Goal: Information Seeking & Learning: Check status

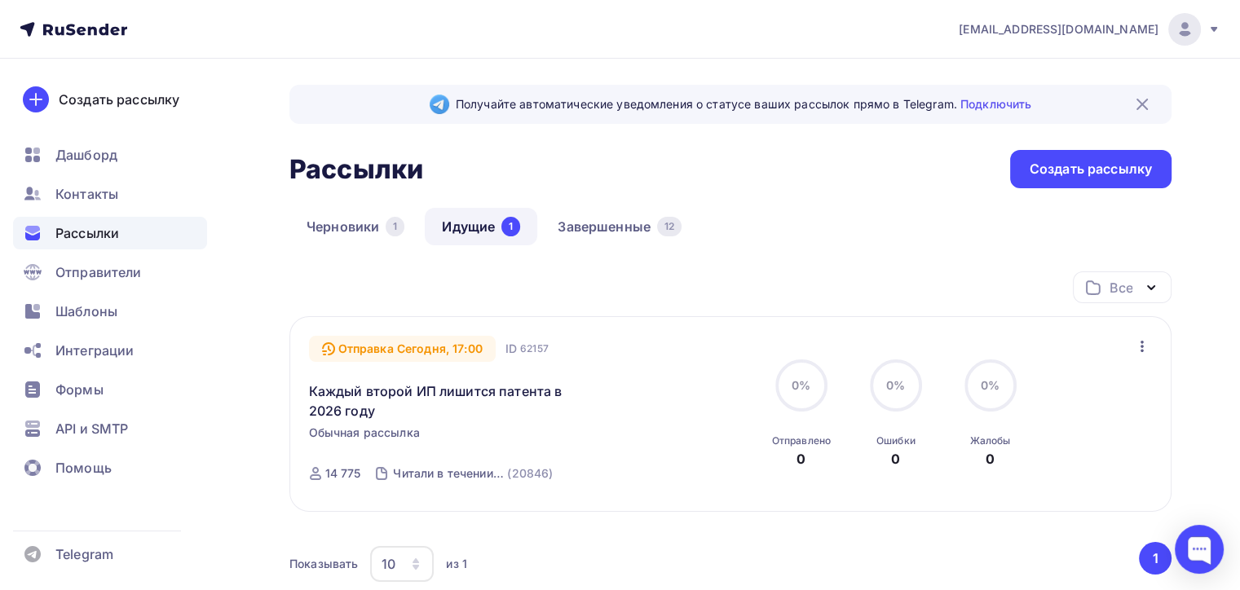
click at [1210, 34] on icon at bounding box center [1214, 29] width 13 height 13
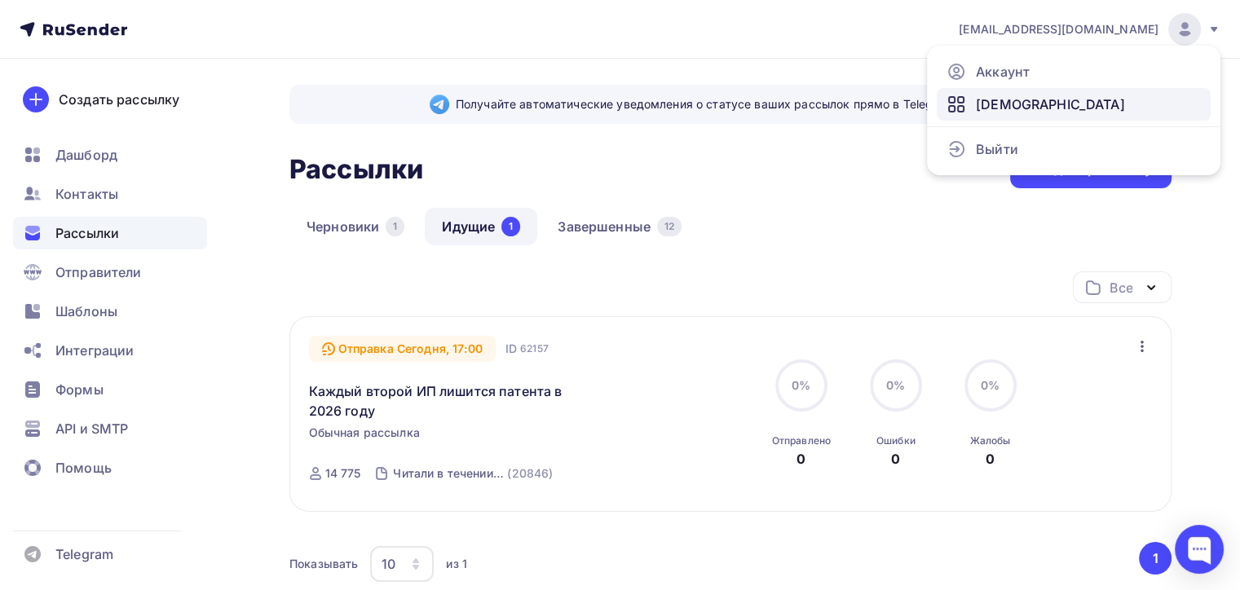
click at [993, 104] on span "[DEMOGRAPHIC_DATA]" at bounding box center [1050, 105] width 149 height 20
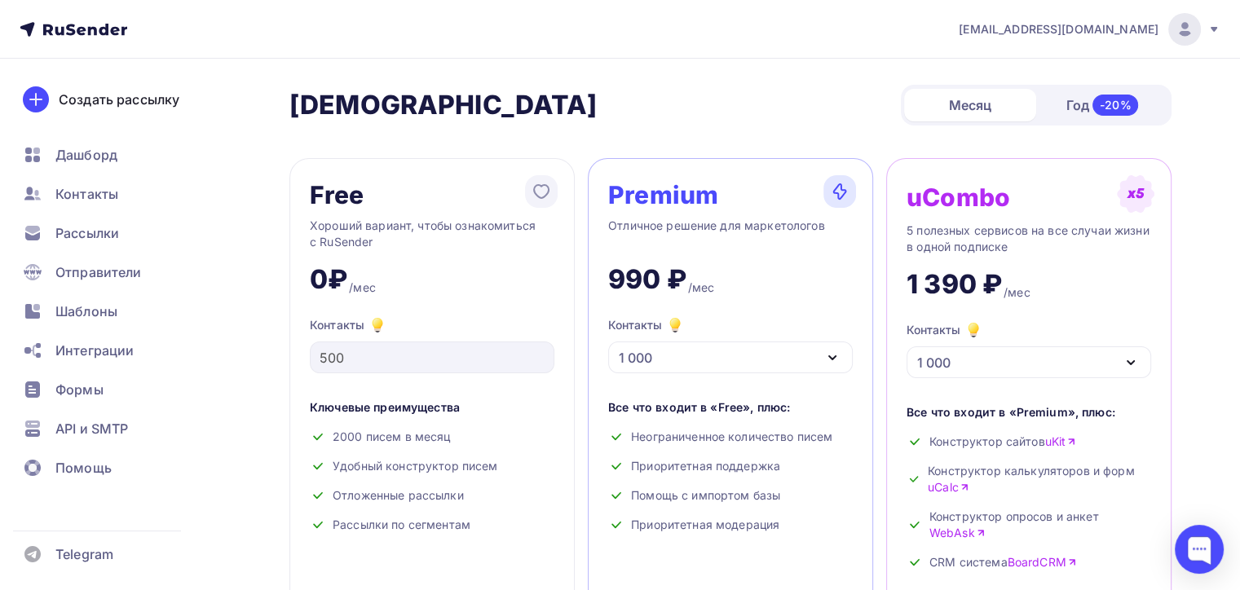
click at [1155, 22] on span "[EMAIL_ADDRESS][DOMAIN_NAME]" at bounding box center [1059, 29] width 200 height 16
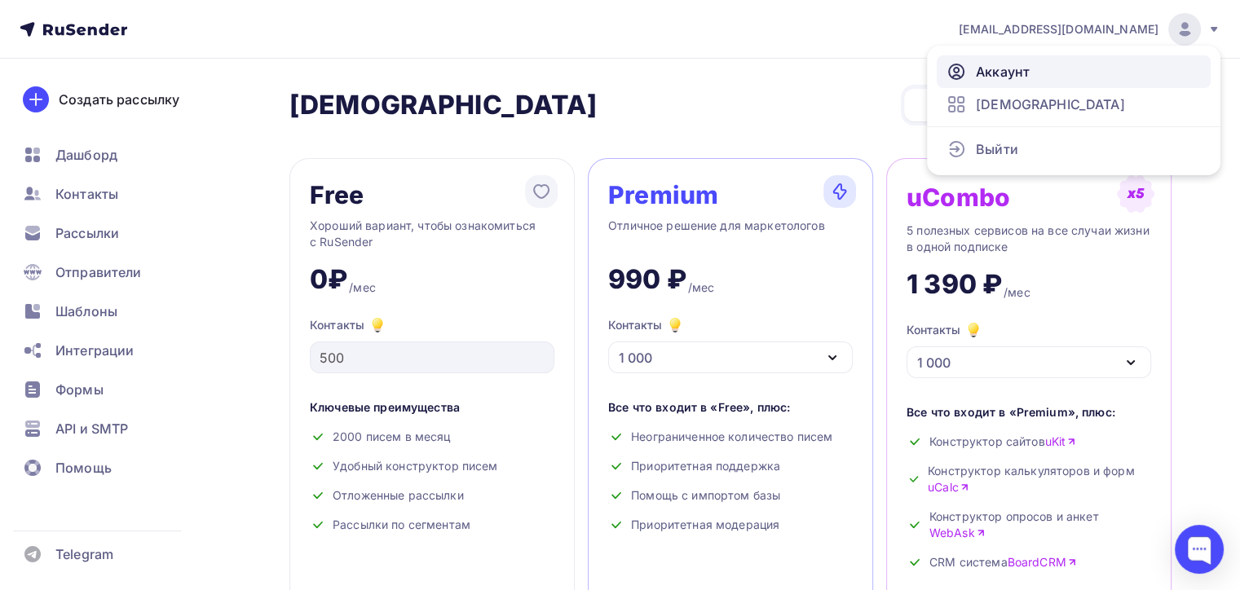
click at [1010, 70] on span "Аккаунт" at bounding box center [1003, 72] width 54 height 20
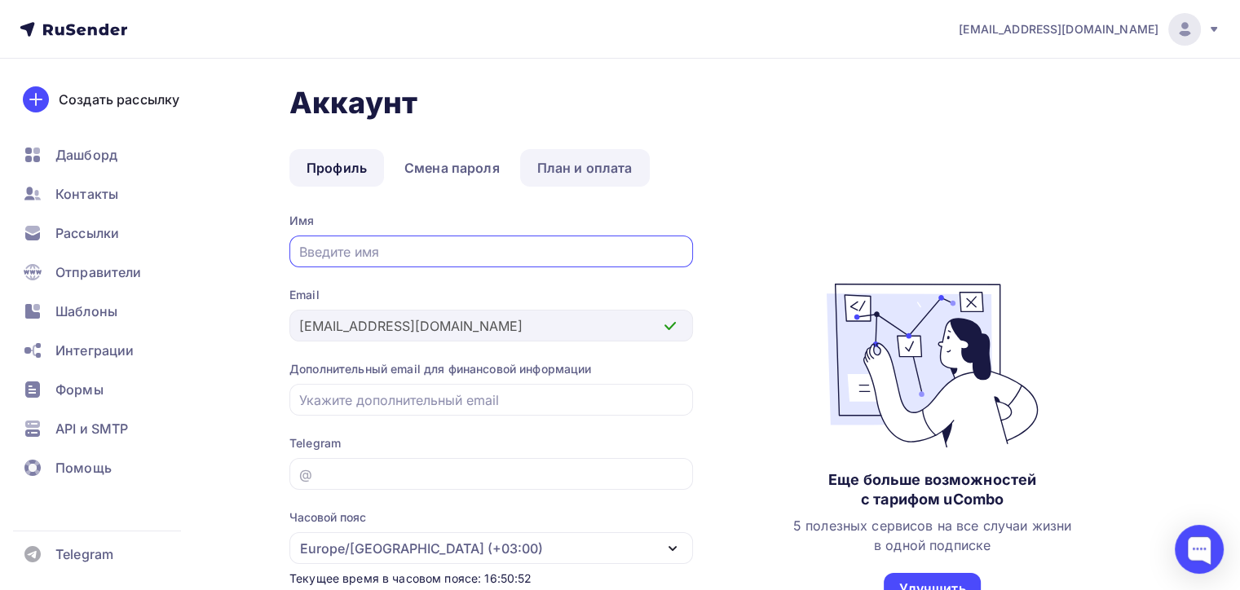
click at [583, 163] on link "План и оплата" at bounding box center [585, 168] width 130 height 38
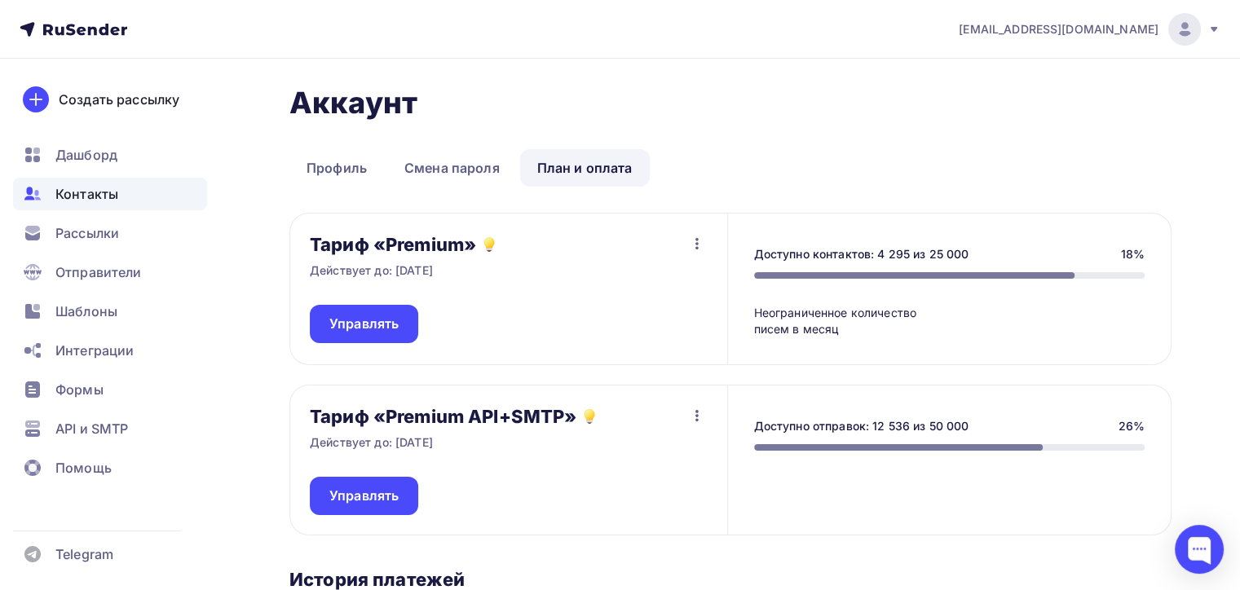
click at [91, 194] on span "Контакты" at bounding box center [86, 194] width 63 height 20
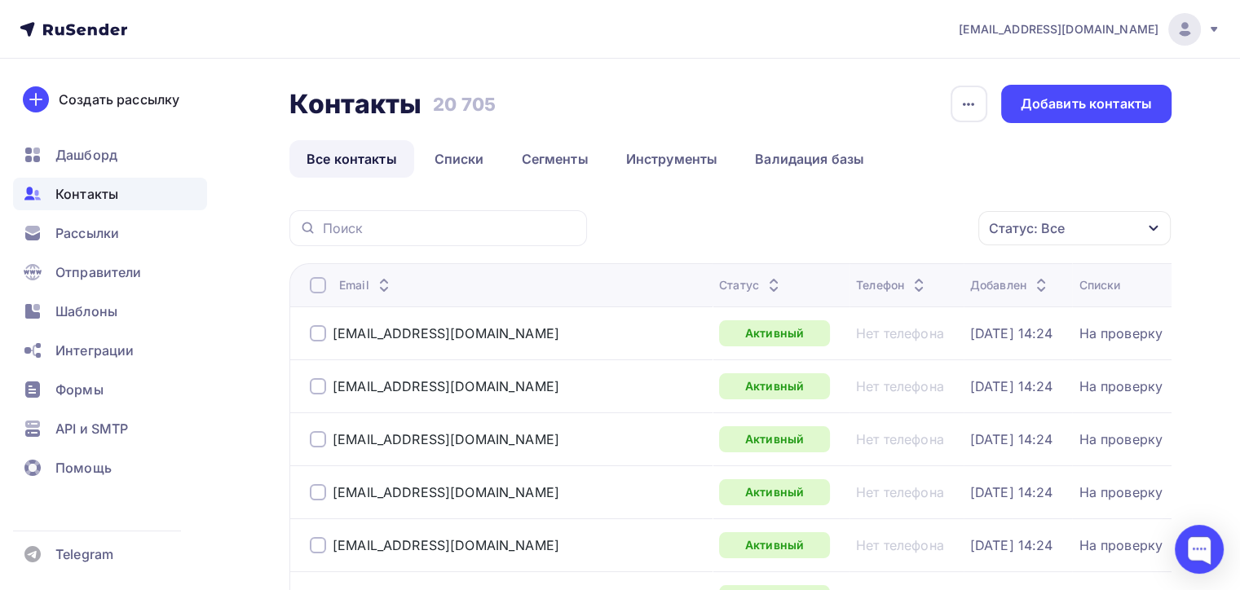
click at [75, 30] on icon at bounding box center [74, 30] width 108 height 20
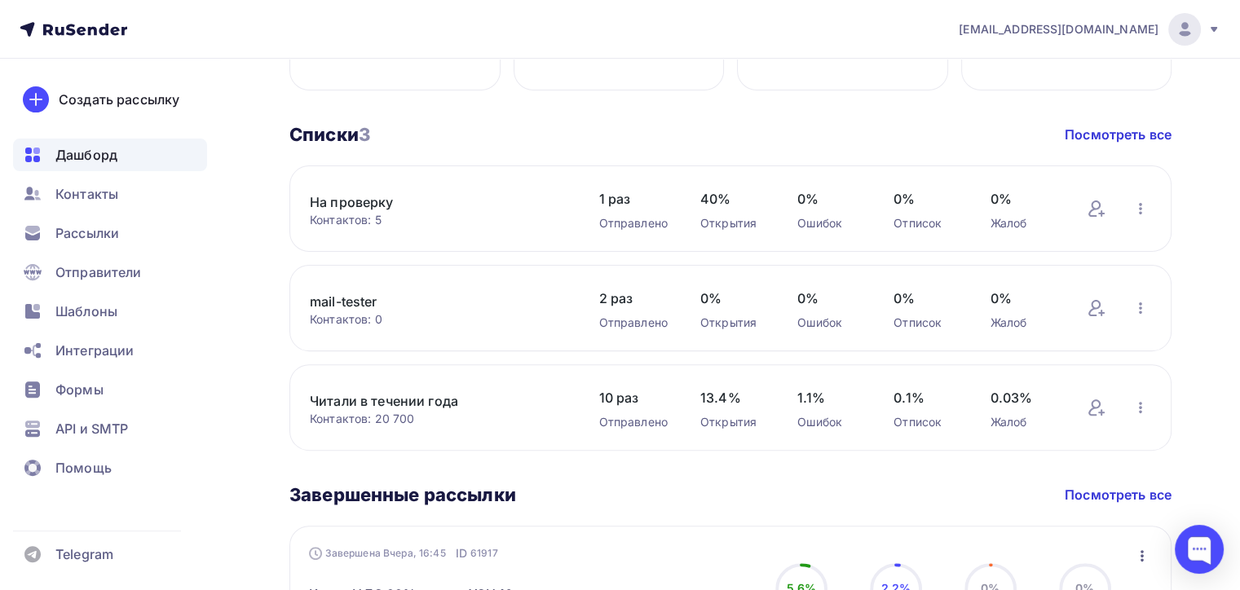
scroll to position [489, 0]
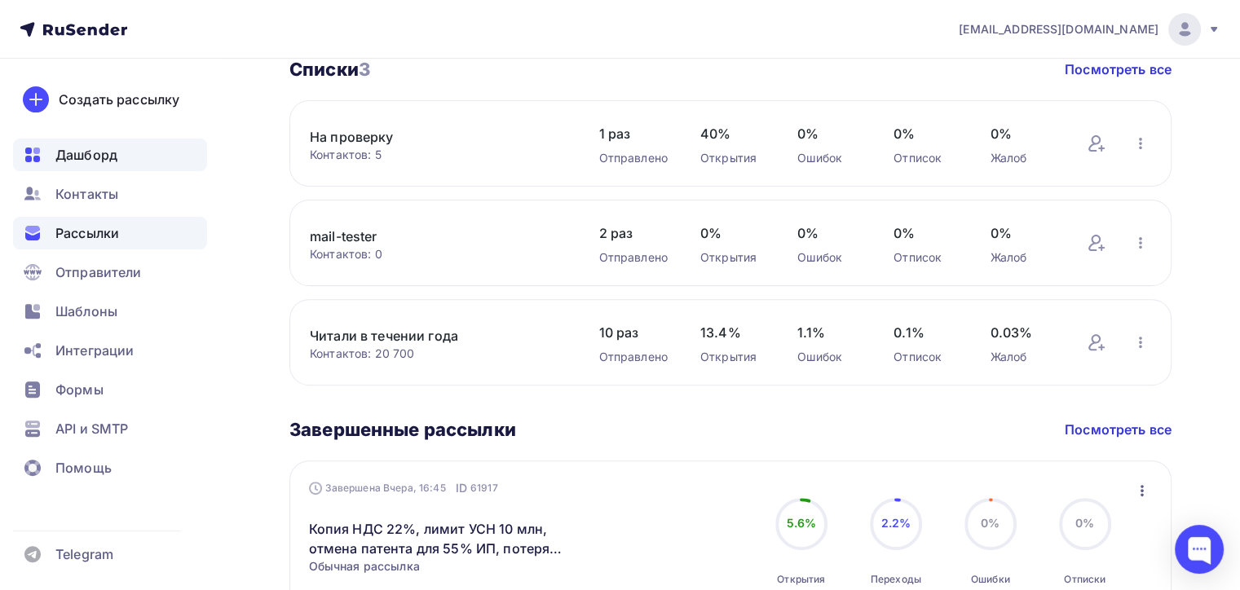
click at [90, 233] on span "Рассылки" at bounding box center [87, 233] width 64 height 20
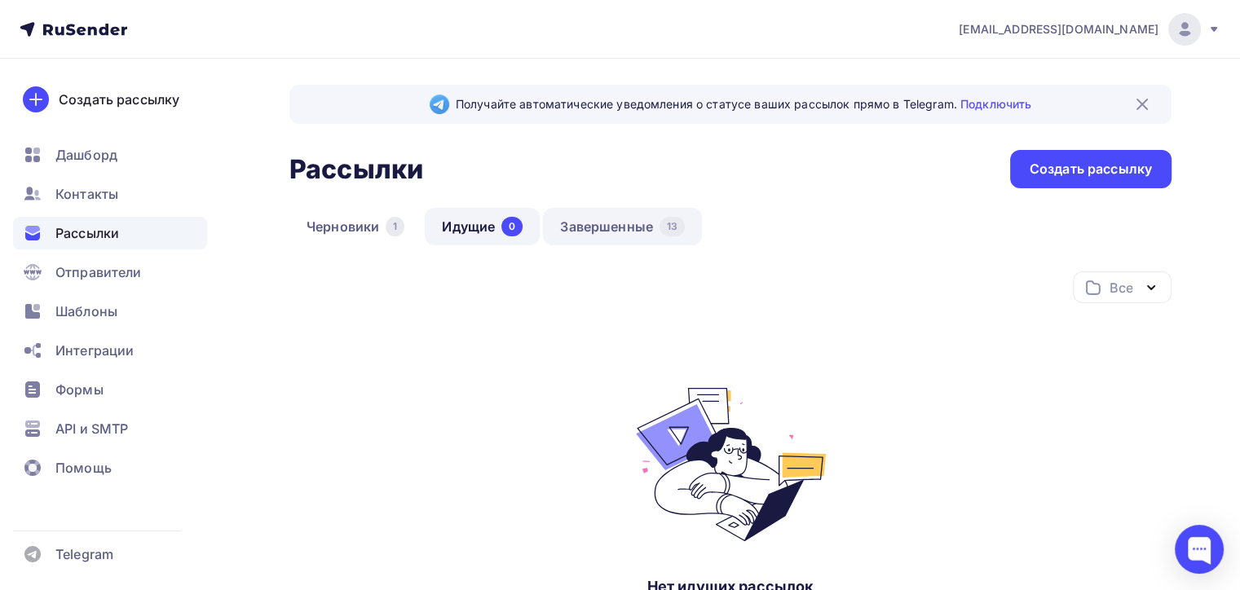
click at [614, 225] on link "Завершенные 13" at bounding box center [622, 227] width 159 height 38
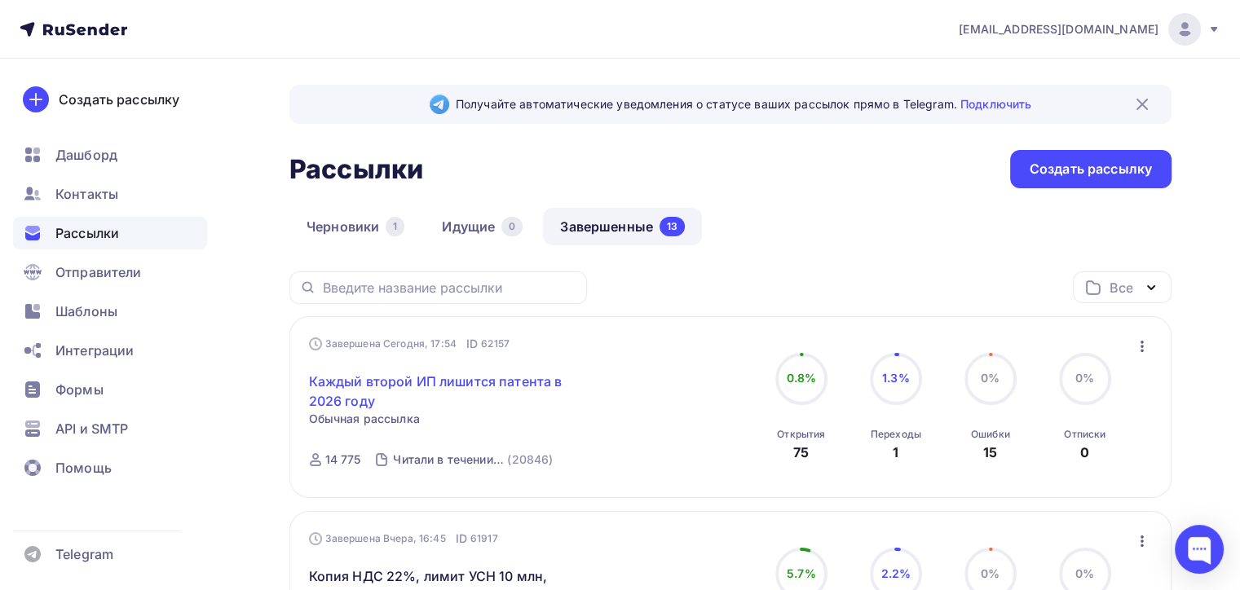
click at [490, 382] on link "Каждый второй ИП лишится патента в 2026 году" at bounding box center [449, 391] width 280 height 39
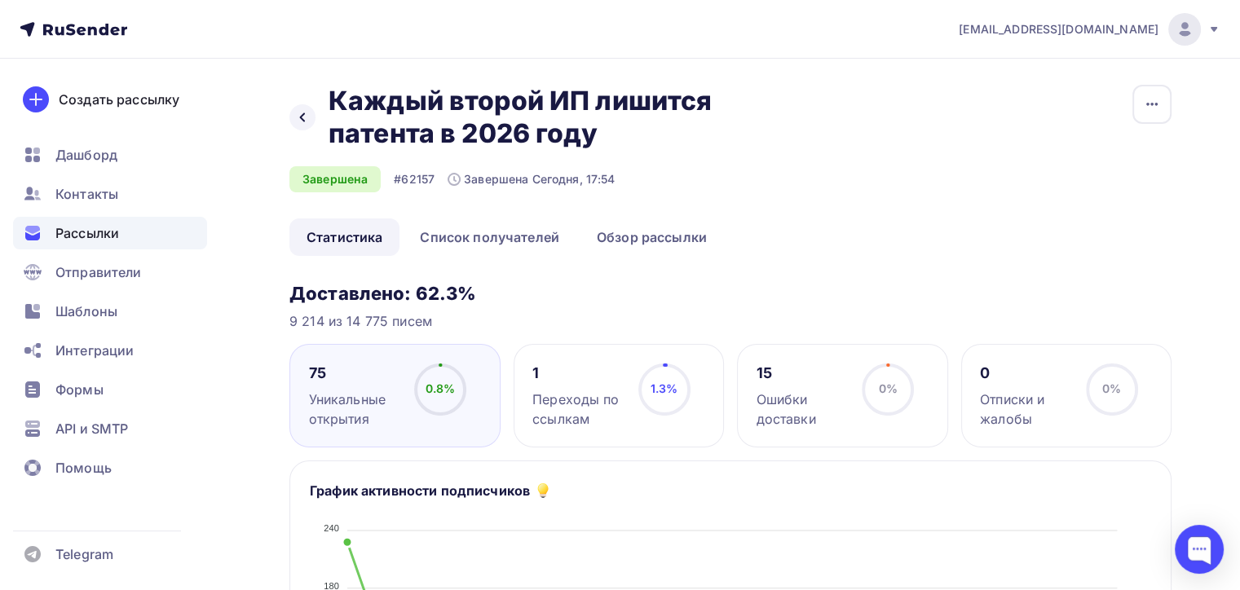
click at [108, 228] on span "Рассылки" at bounding box center [87, 233] width 64 height 20
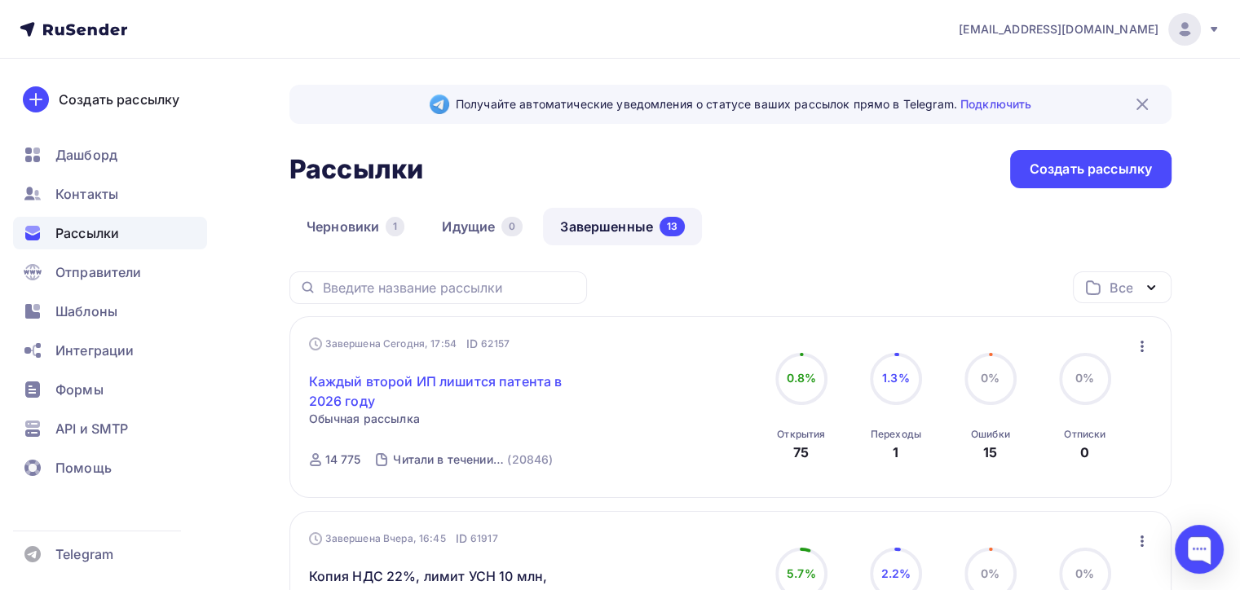
click at [390, 386] on link "Каждый второй ИП лишится патента в 2026 году" at bounding box center [449, 391] width 280 height 39
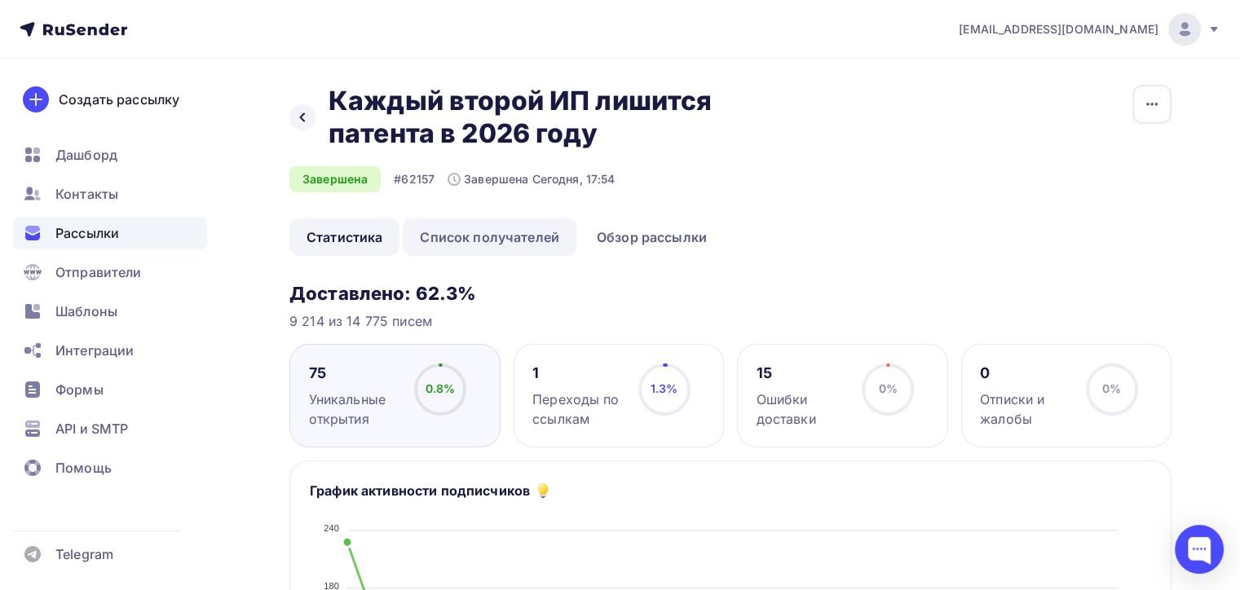
click at [497, 239] on link "Список получателей" at bounding box center [490, 238] width 174 height 38
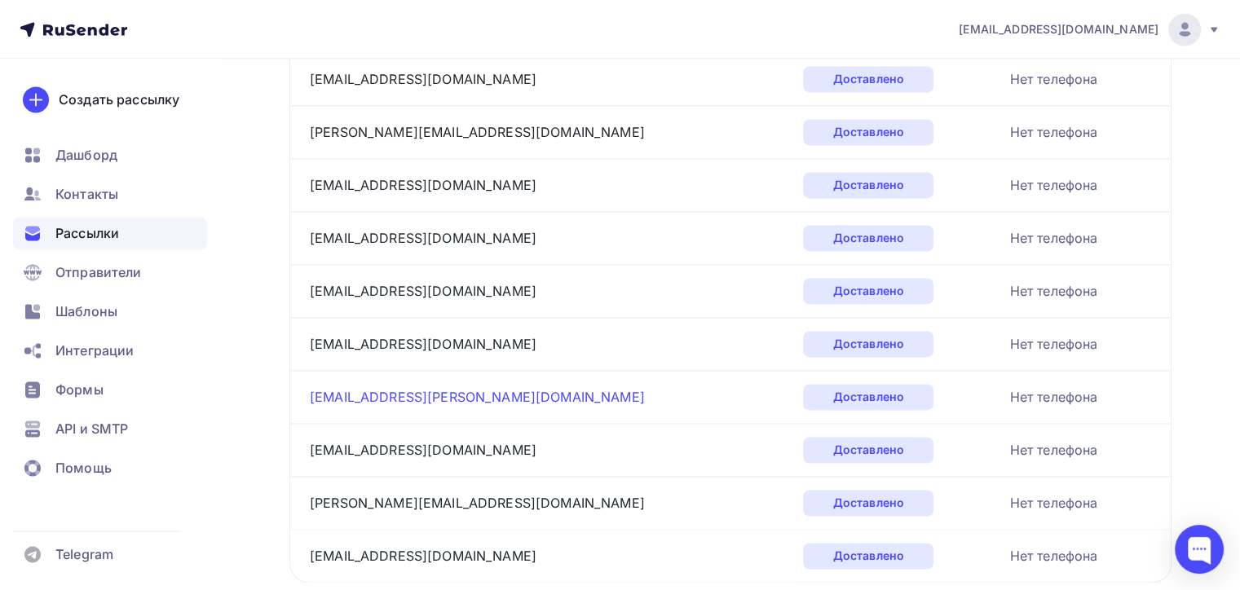
scroll to position [2558, 0]
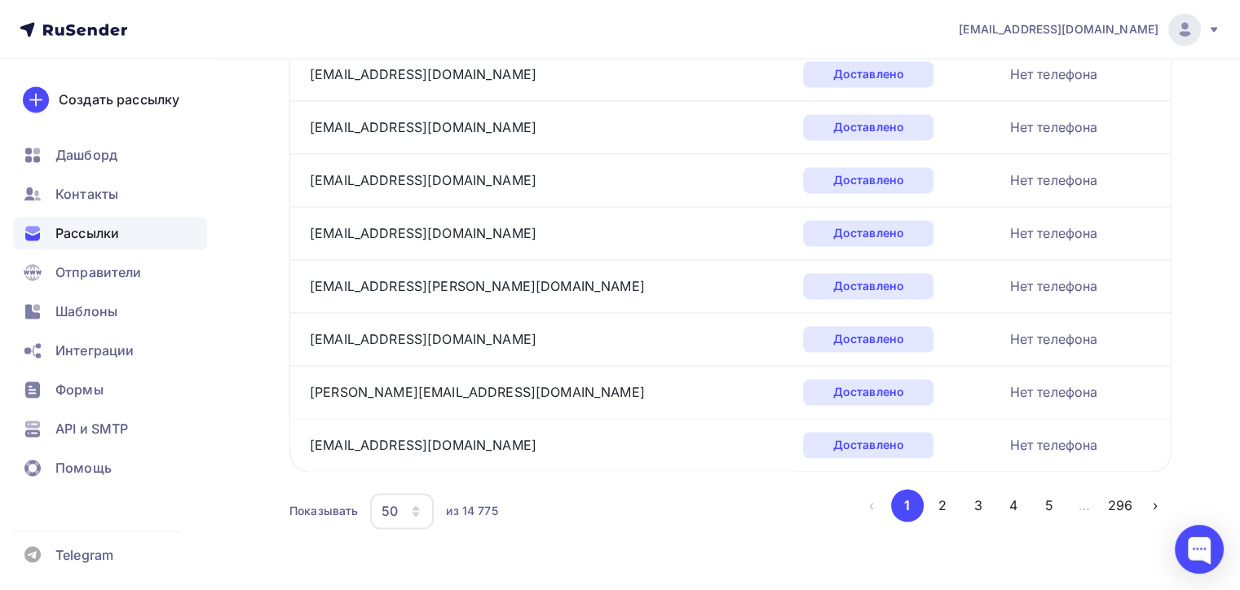
click at [107, 228] on span "Рассылки" at bounding box center [87, 233] width 64 height 20
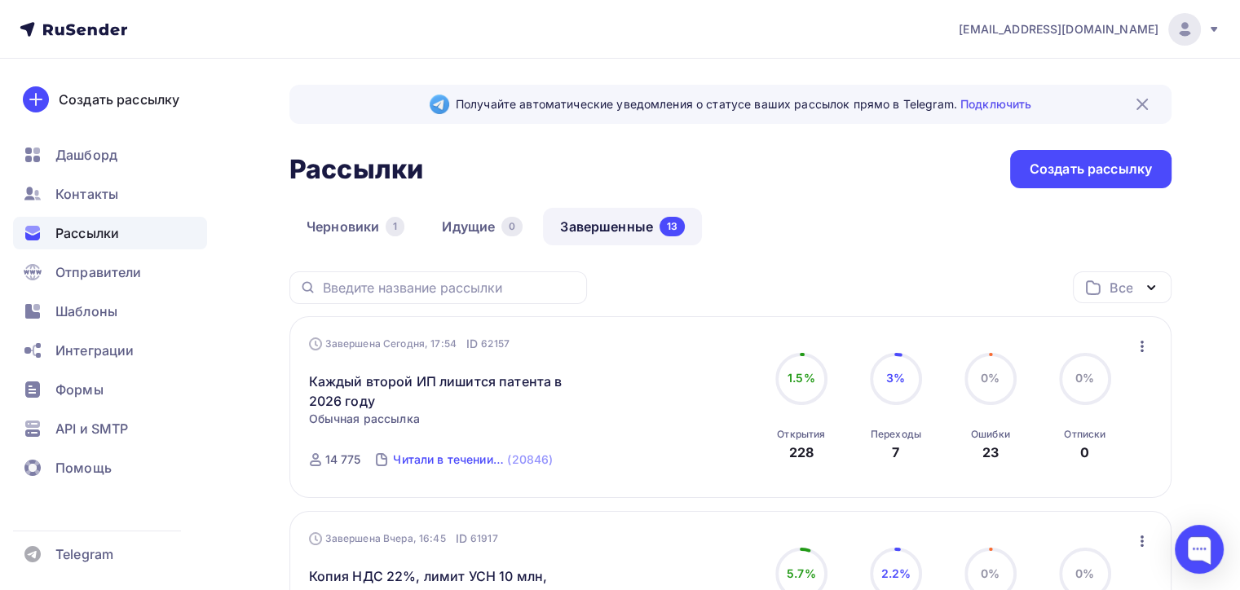
scroll to position [408, 0]
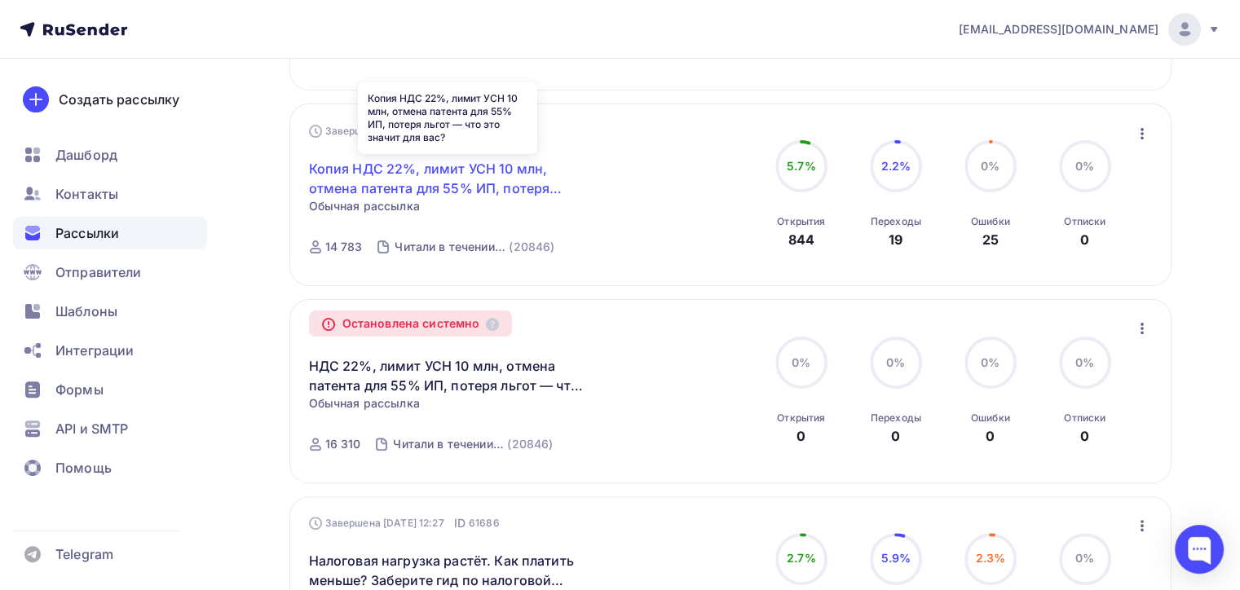
click at [382, 164] on link "Копия НДС 22%, лимит УСН 10 млн, отмена патента для 55% ИП, потеря льгот — что …" at bounding box center [449, 178] width 280 height 39
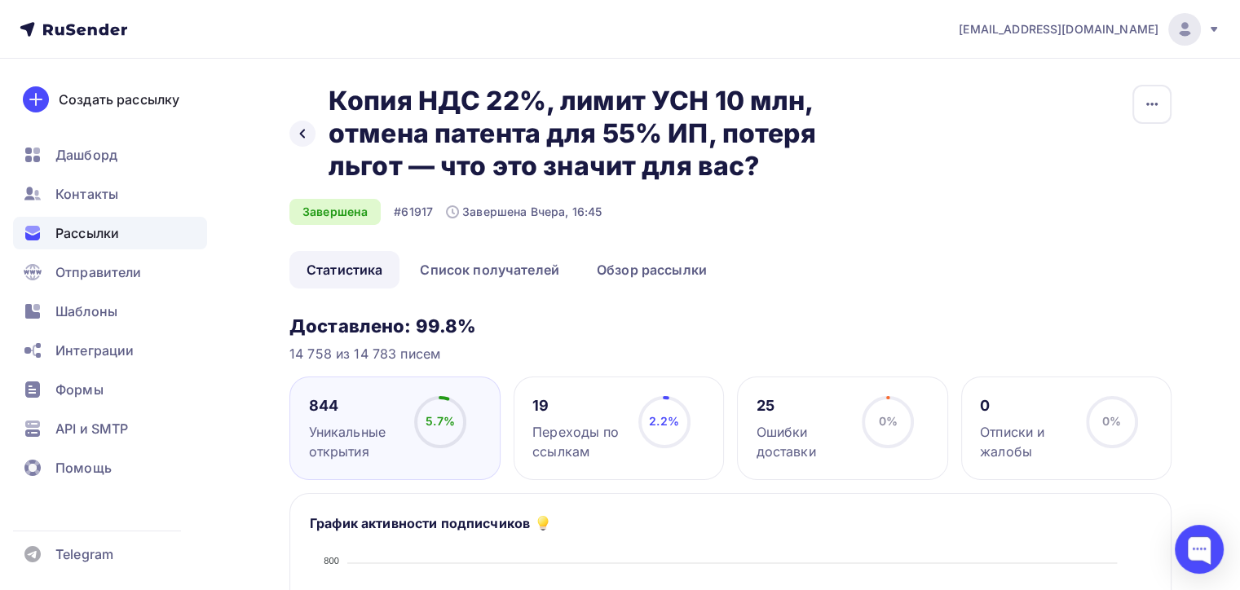
click at [106, 226] on span "Рассылки" at bounding box center [87, 233] width 64 height 20
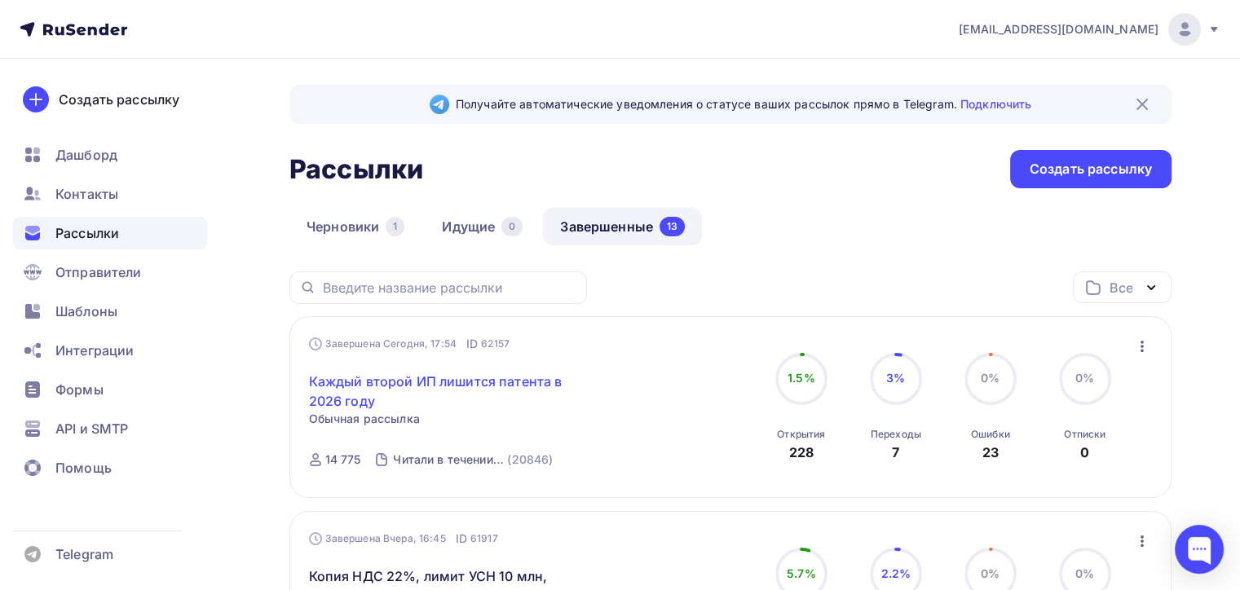
click at [506, 373] on link "Каждый второй ИП лишится патента в 2026 году" at bounding box center [449, 391] width 280 height 39
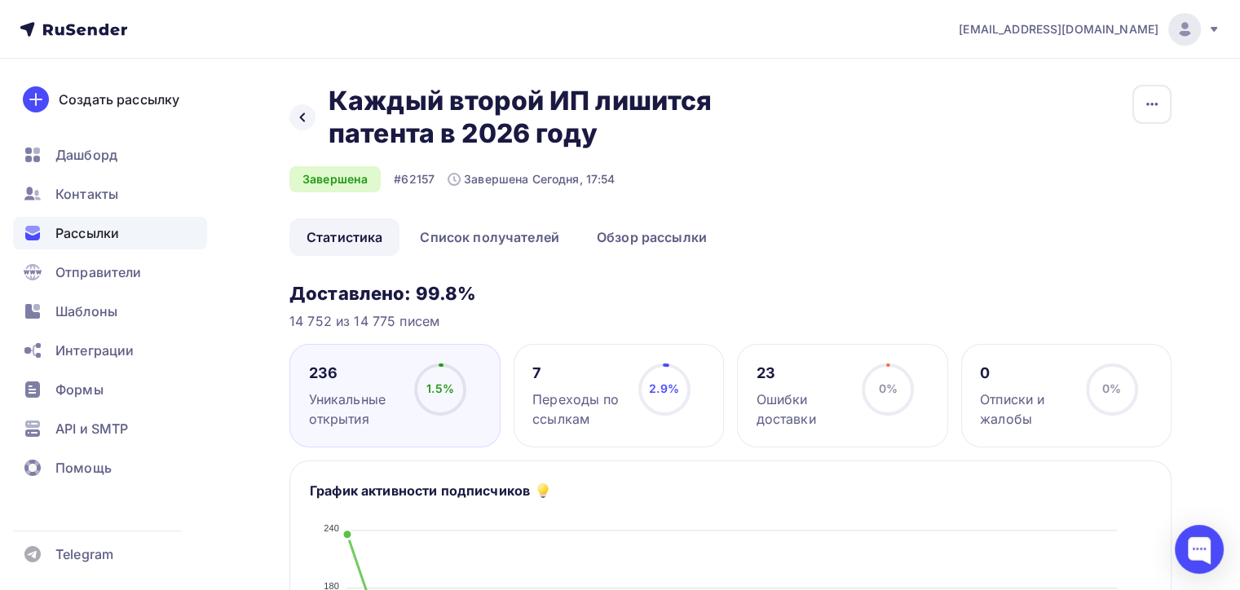
click at [83, 232] on span "Рассылки" at bounding box center [87, 233] width 64 height 20
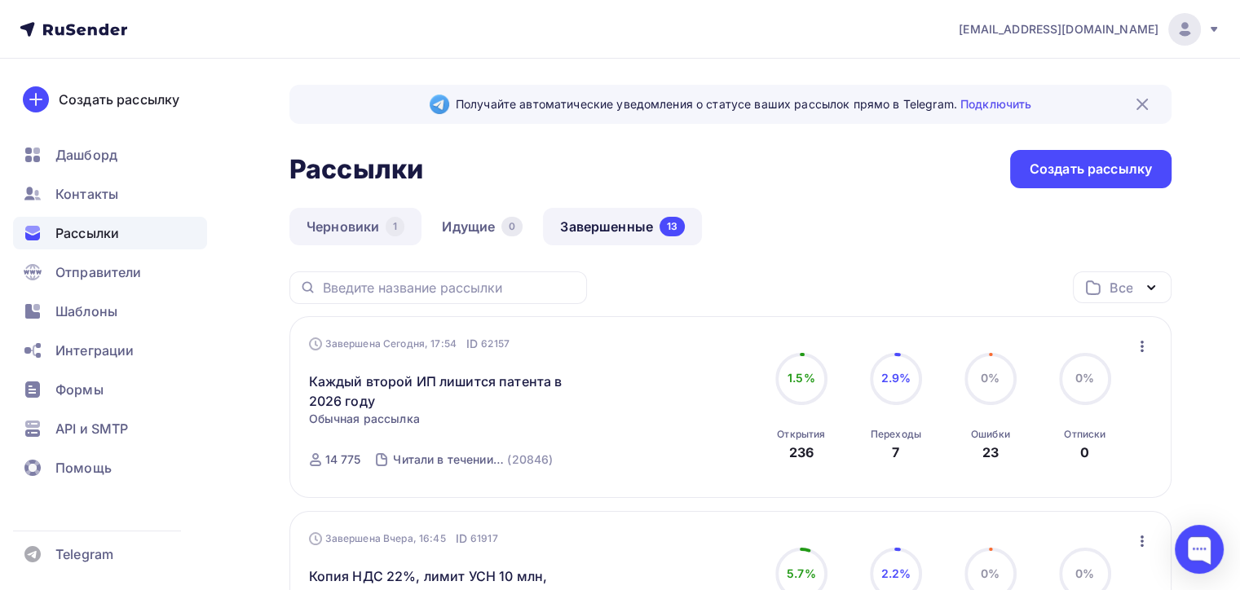
click at [330, 214] on link "Черновики 1" at bounding box center [356, 227] width 132 height 38
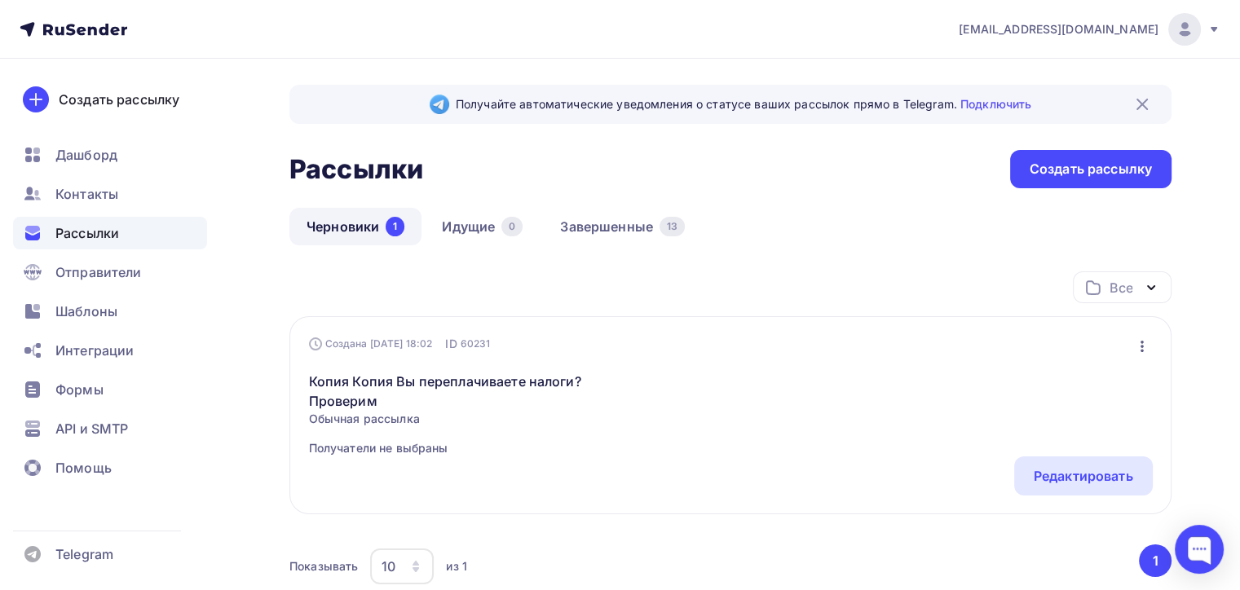
click at [1144, 340] on icon "button" at bounding box center [1143, 347] width 20 height 20
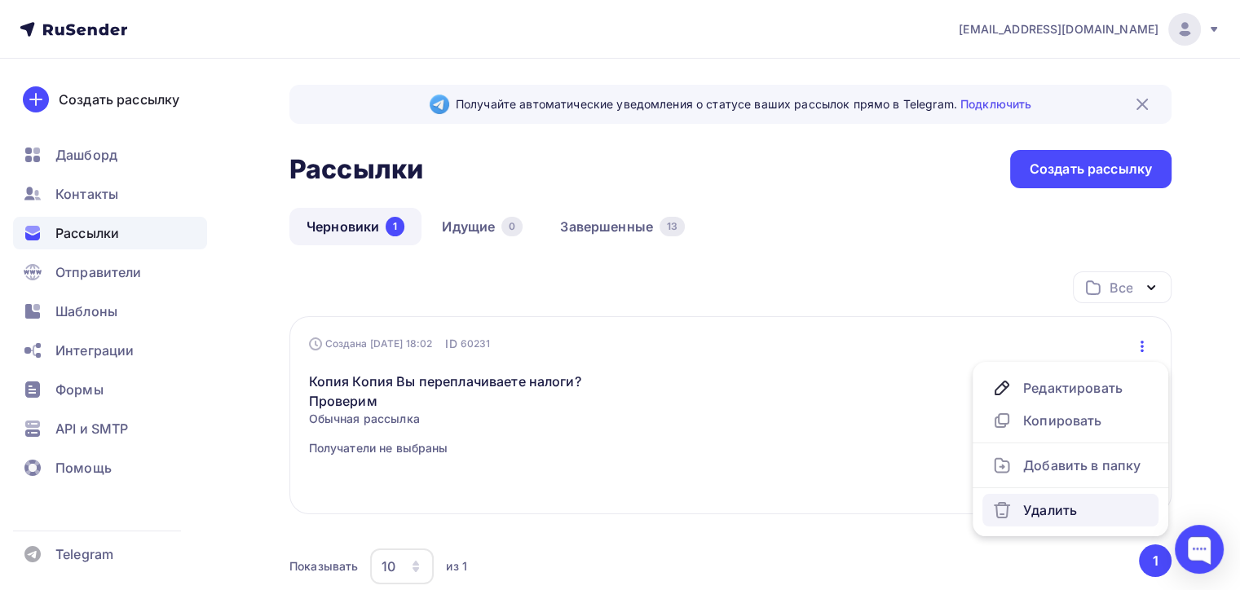
click at [1047, 507] on div "Удалить" at bounding box center [1071, 511] width 157 height 20
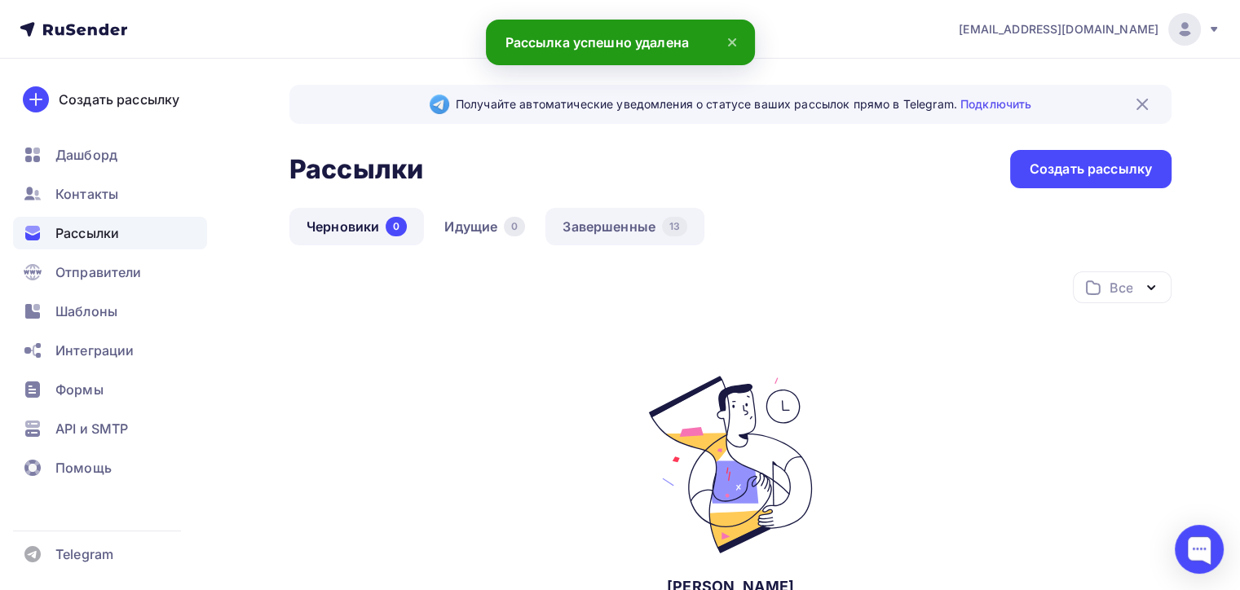
click at [647, 224] on link "Завершенные 13" at bounding box center [625, 227] width 159 height 38
